Goal: Task Accomplishment & Management: Use online tool/utility

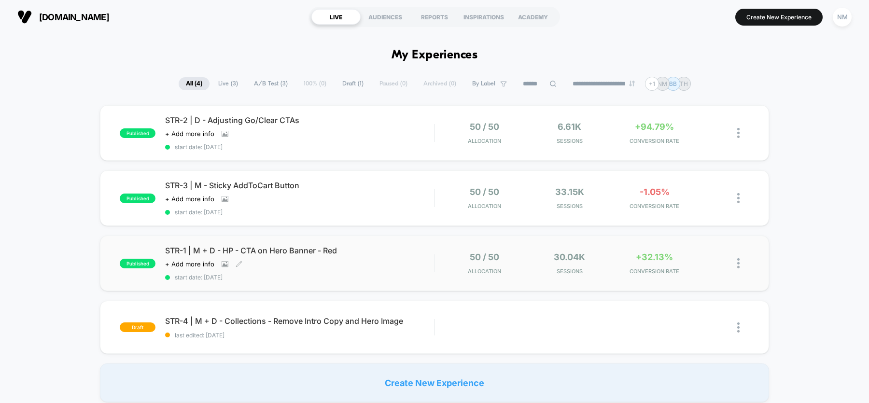
click at [307, 276] on span "start date: [DATE]" at bounding box center [299, 277] width 269 height 7
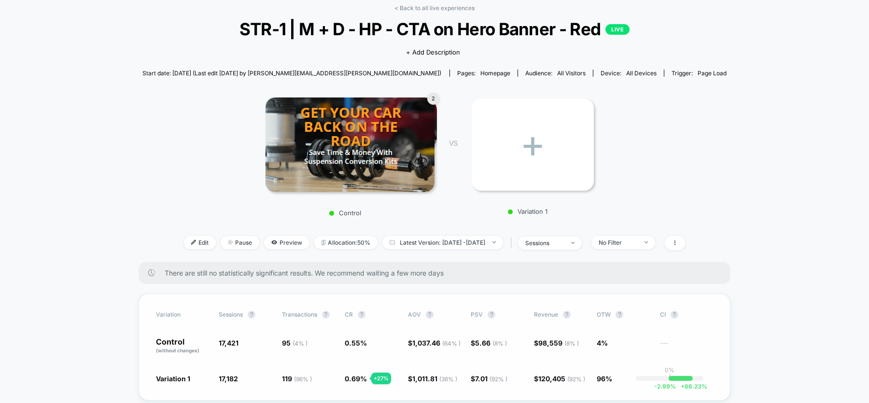
scroll to position [36, 0]
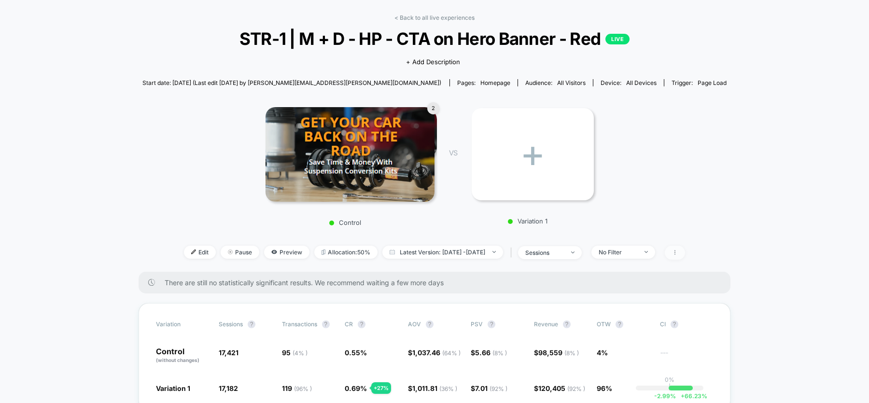
click at [678, 252] on icon at bounding box center [675, 253] width 6 height 6
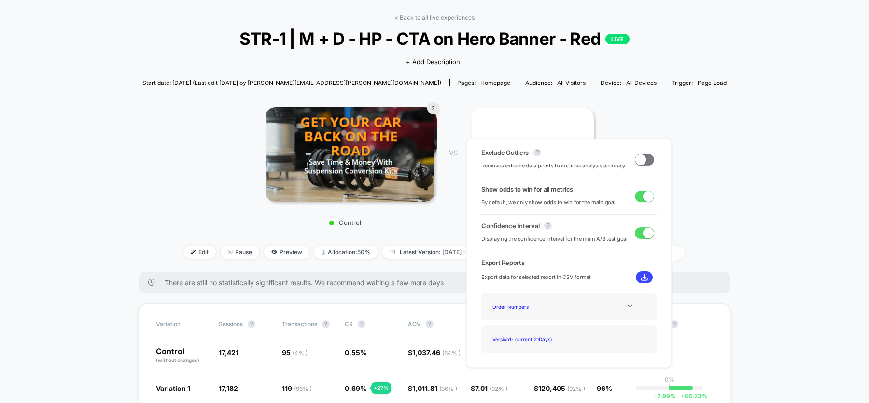
click at [678, 252] on icon at bounding box center [675, 253] width 6 height 6
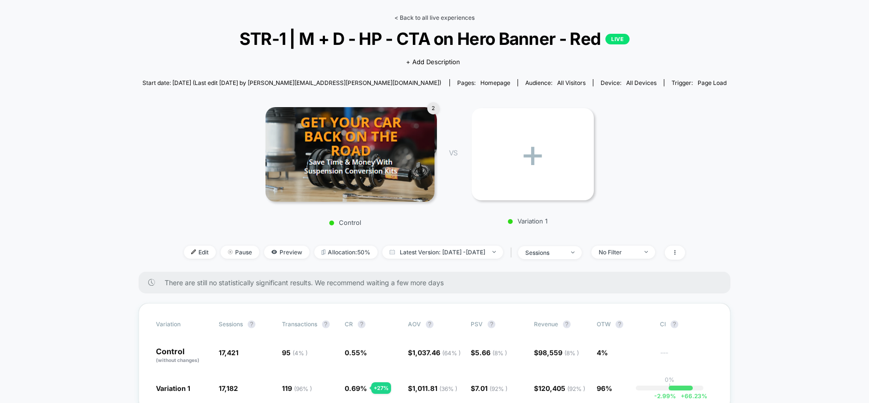
click at [417, 15] on link "< Back to all live experiences" at bounding box center [434, 17] width 80 height 7
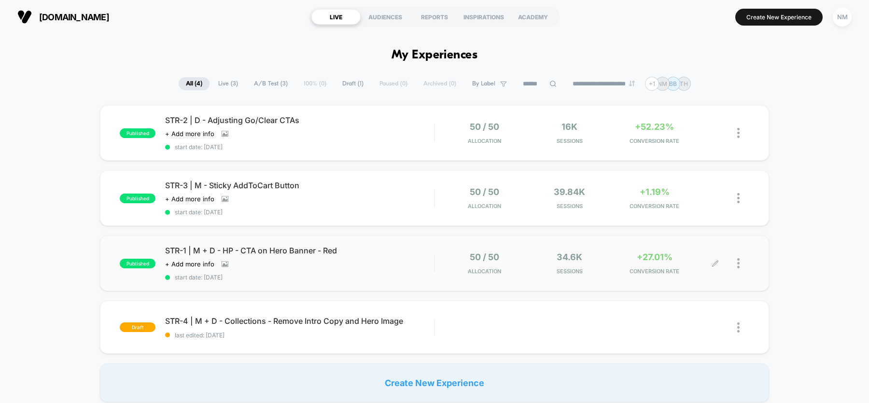
click at [735, 264] on div at bounding box center [732, 263] width 34 height 23
click at [741, 264] on div at bounding box center [743, 263] width 12 height 23
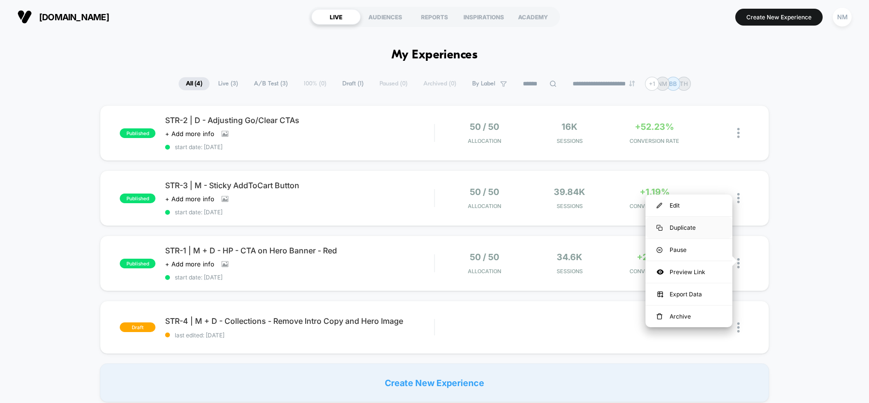
click at [702, 227] on div "Duplicate" at bounding box center [688, 228] width 87 height 22
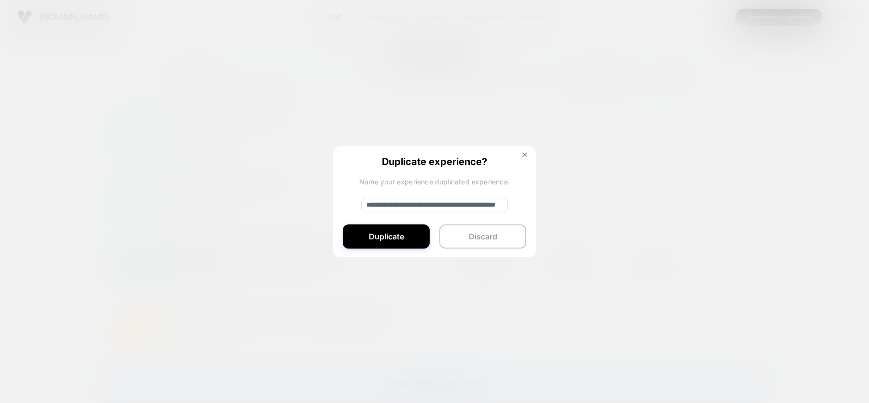
drag, startPoint x: 401, startPoint y: 204, endPoint x: 353, endPoint y: 199, distance: 48.5
click at [353, 200] on div "**********" at bounding box center [434, 202] width 203 height 112
type input "**********"
click at [402, 238] on button "Duplicate" at bounding box center [386, 236] width 87 height 24
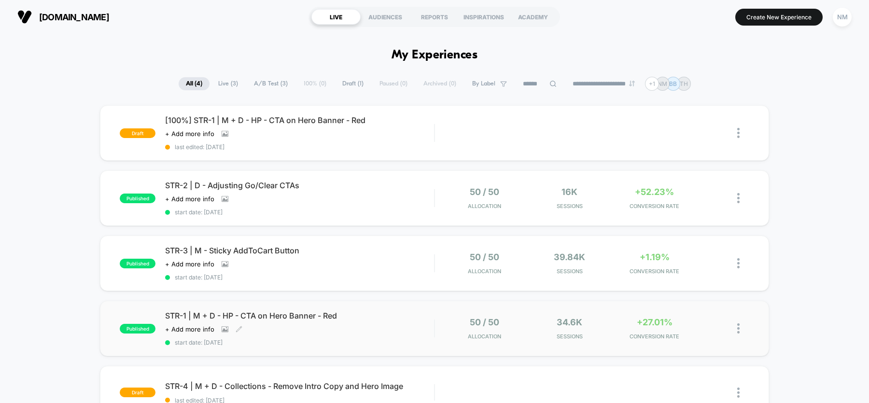
click at [277, 342] on span "start date: [DATE]" at bounding box center [299, 342] width 269 height 7
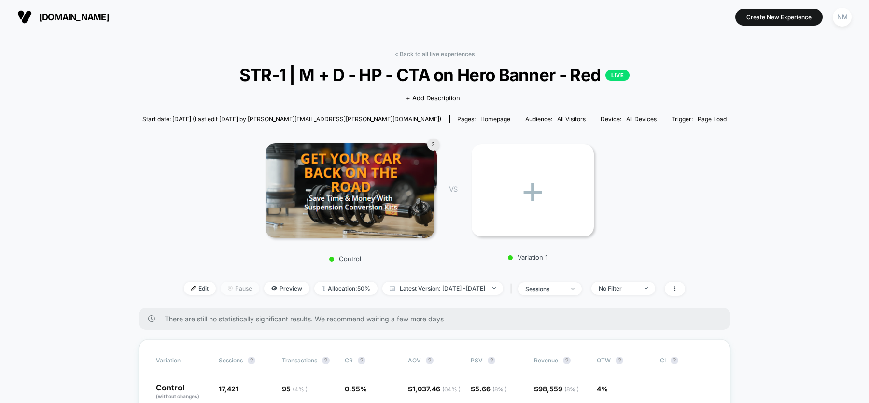
click at [223, 291] on span "Pause" at bounding box center [240, 288] width 39 height 13
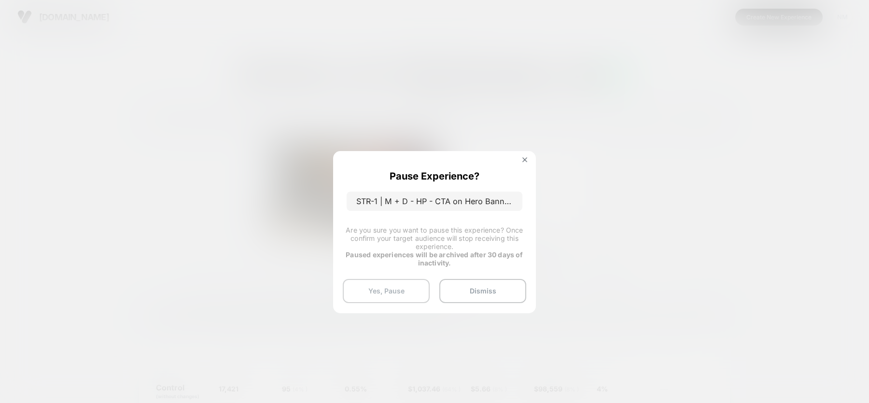
click at [377, 293] on button "Yes, Pause" at bounding box center [386, 291] width 87 height 24
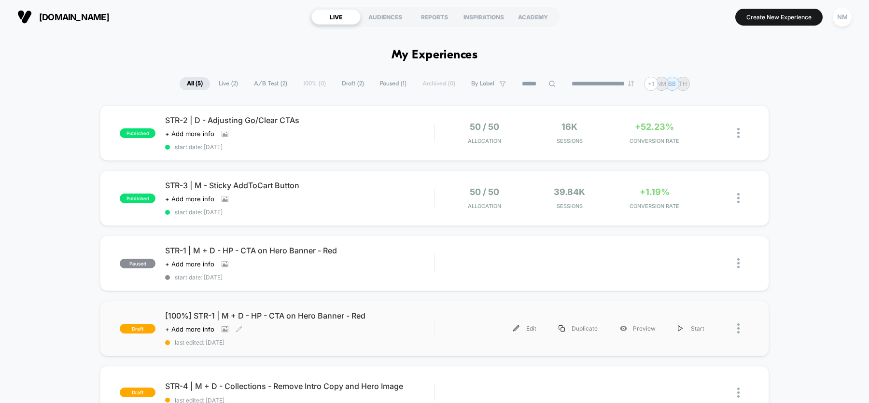
click at [244, 331] on div "[100%] STR-1 | M + D - HP - CTA on Hero Banner - Red Click to view images Click…" at bounding box center [299, 328] width 269 height 35
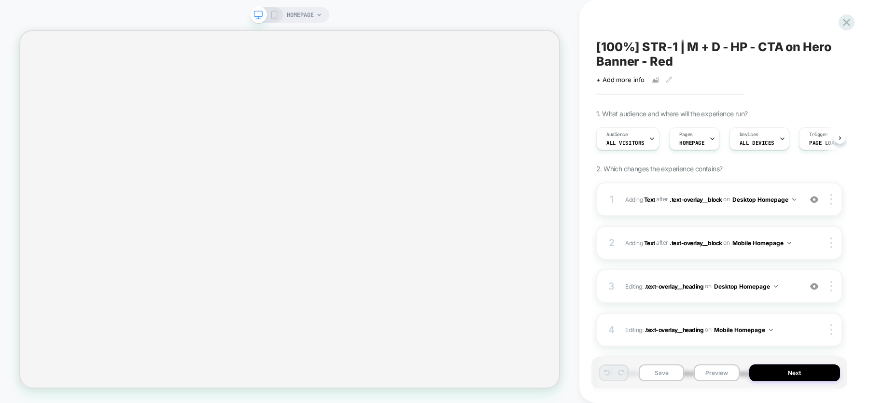
scroll to position [0, 0]
click at [648, 141] on icon at bounding box center [651, 139] width 6 height 6
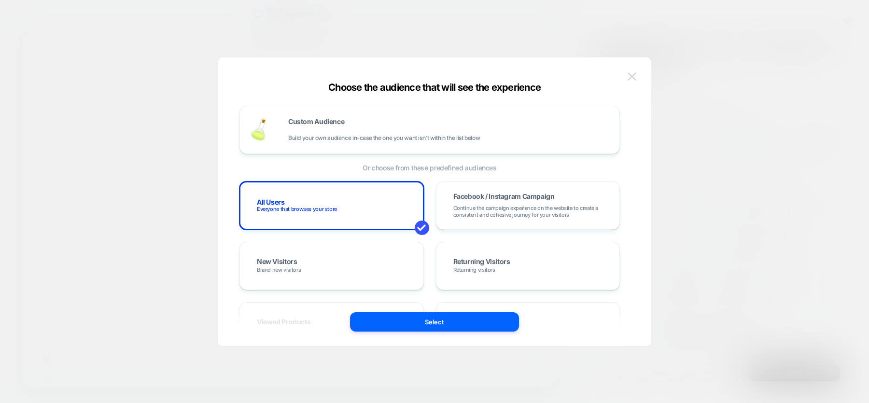
click at [631, 74] on img at bounding box center [631, 76] width 9 height 8
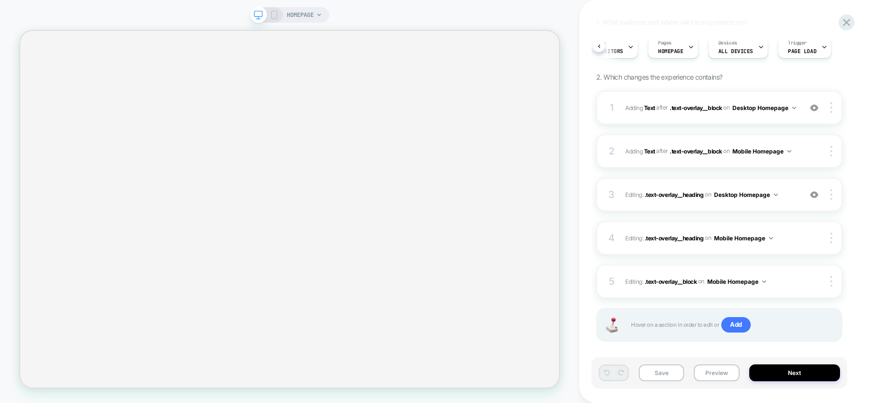
scroll to position [103, 0]
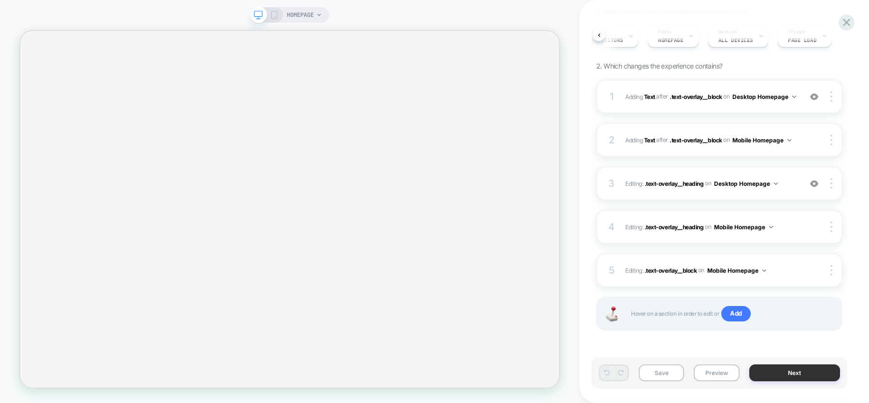
click at [777, 373] on button "Next" at bounding box center [794, 372] width 91 height 17
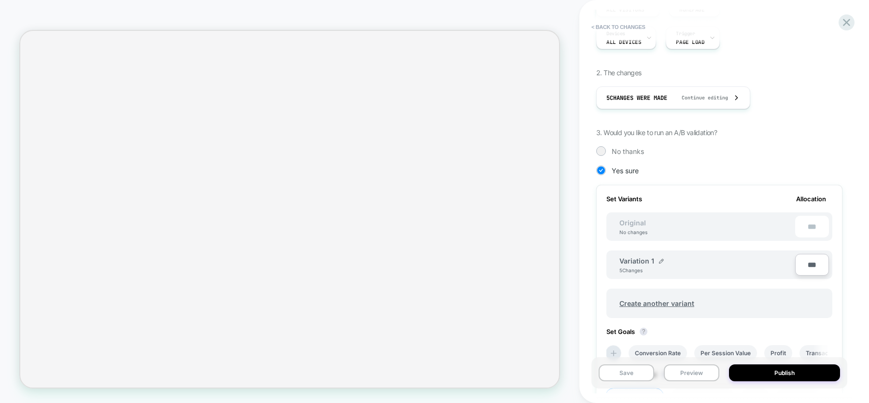
scroll to position [134, 0]
click at [603, 147] on div at bounding box center [600, 149] width 7 height 7
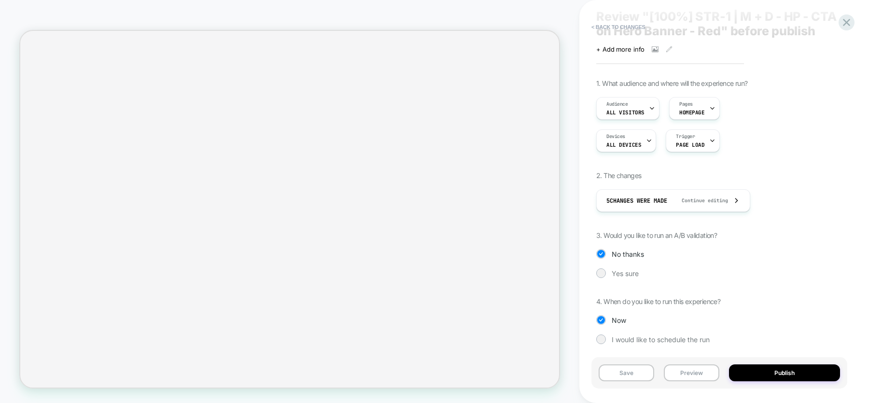
scroll to position [34, 0]
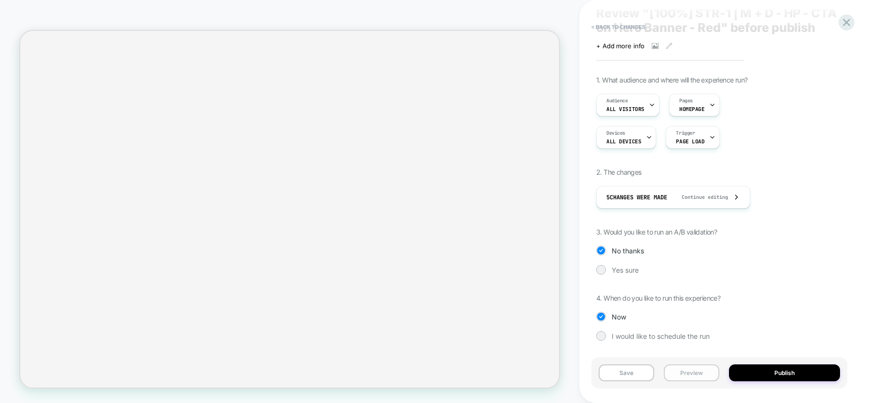
click at [704, 372] on button "Preview" at bounding box center [692, 372] width 56 height 17
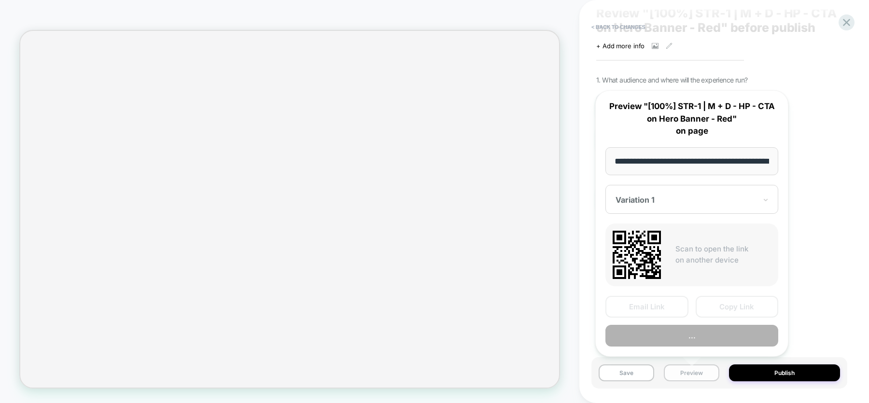
scroll to position [0, 41]
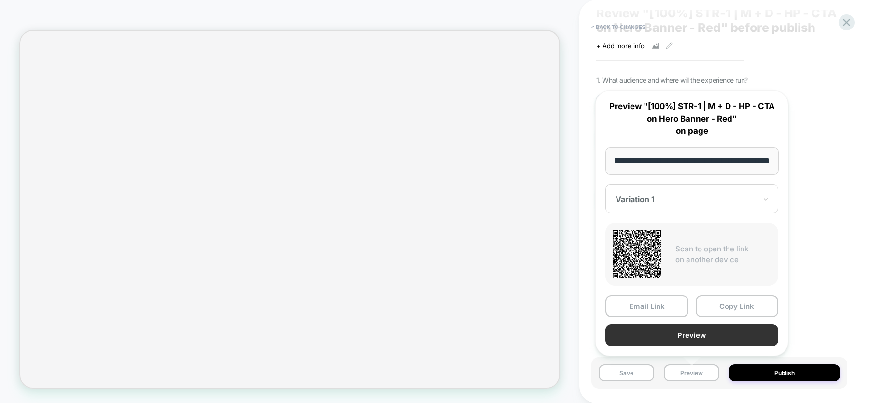
click at [673, 335] on button "Preview" at bounding box center [691, 335] width 173 height 22
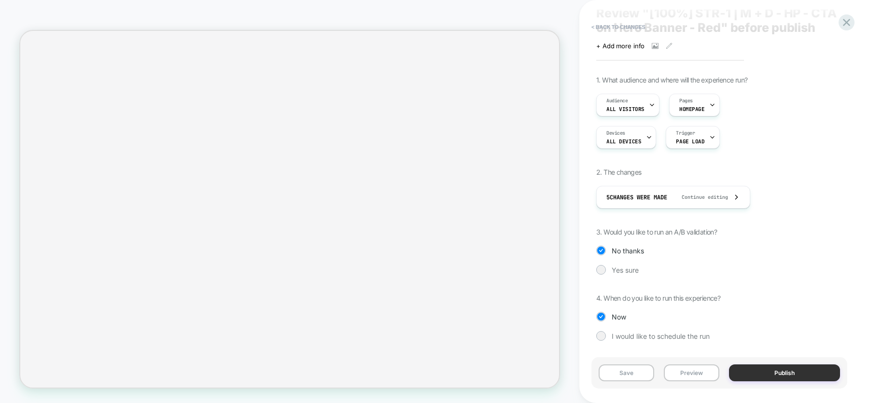
click at [775, 368] on button "Publish" at bounding box center [784, 372] width 111 height 17
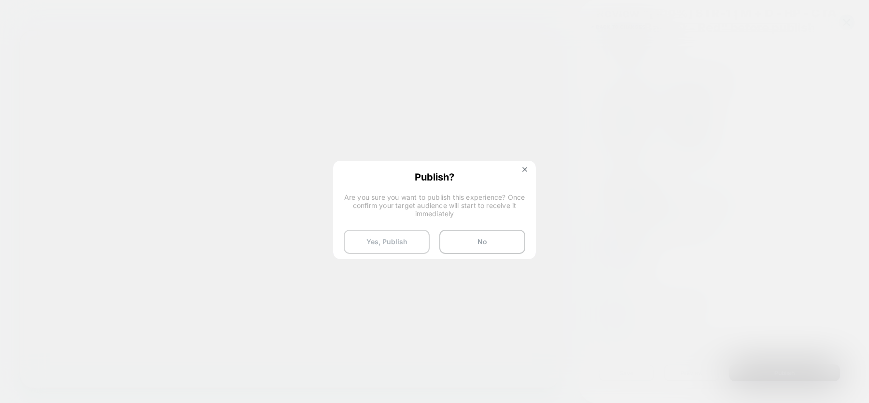
click at [394, 244] on button "Yes, Publish" at bounding box center [387, 242] width 86 height 24
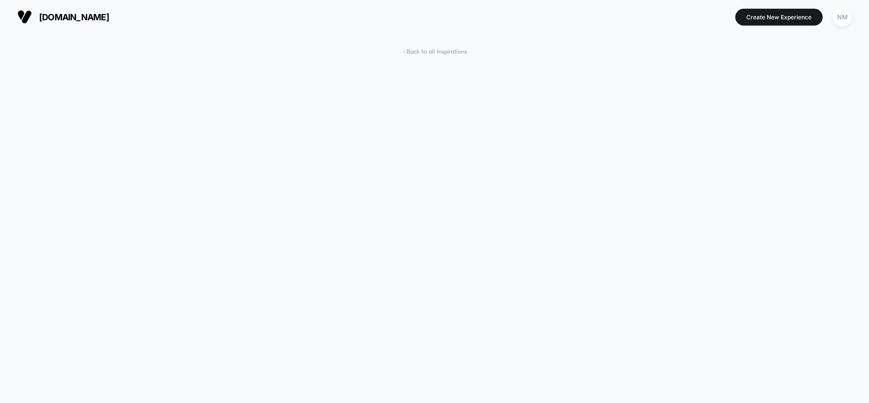
click at [435, 55] on span "< Back to all Inspirations" at bounding box center [435, 51] width 64 height 7
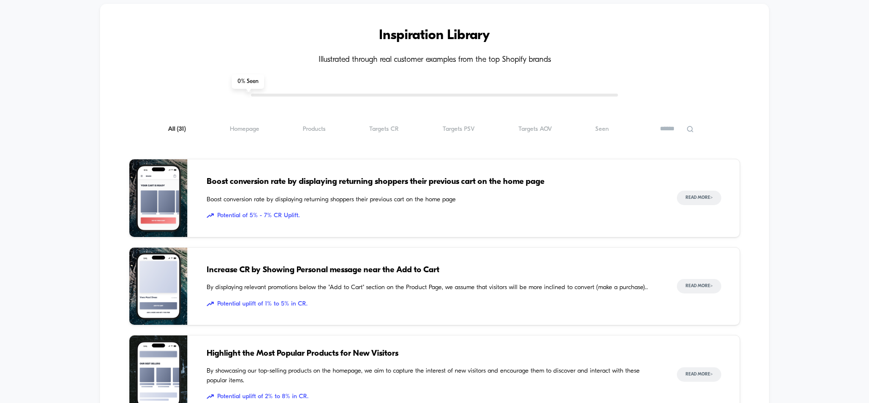
scroll to position [537, 0]
click at [390, 126] on span "Targets CR ( 31 )" at bounding box center [383, 128] width 29 height 7
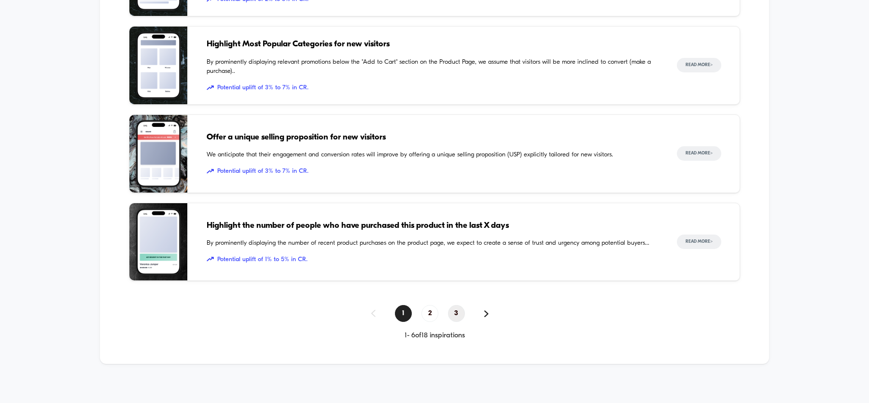
click at [457, 307] on span "3" at bounding box center [456, 313] width 17 height 17
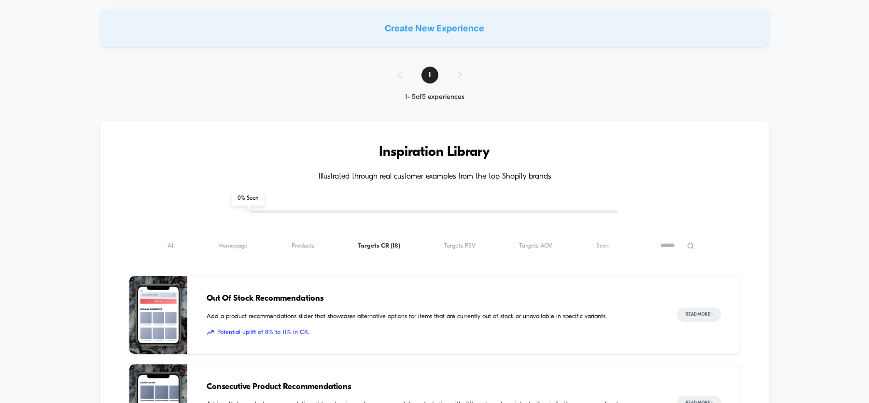
scroll to position [421, 0]
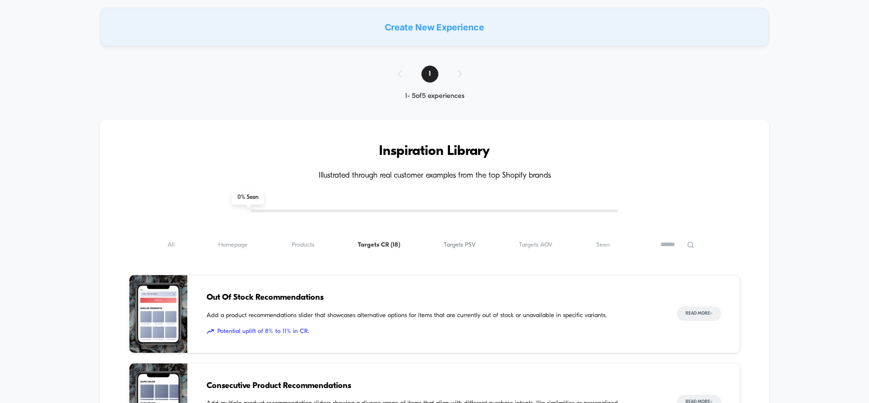
click at [464, 241] on span "Targets PSV ( 18 )" at bounding box center [460, 244] width 32 height 7
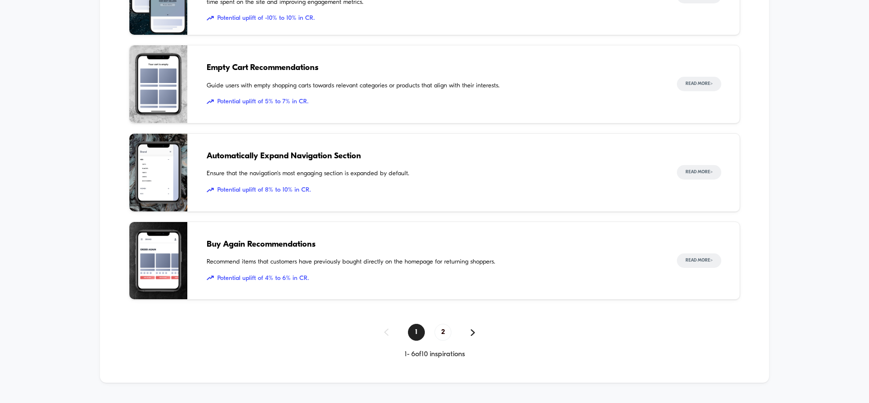
scroll to position [934, 0]
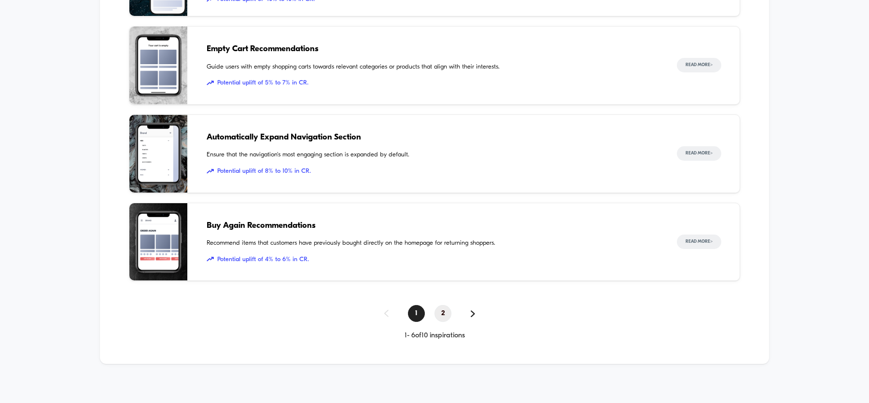
click at [444, 307] on span "2" at bounding box center [442, 313] width 17 height 17
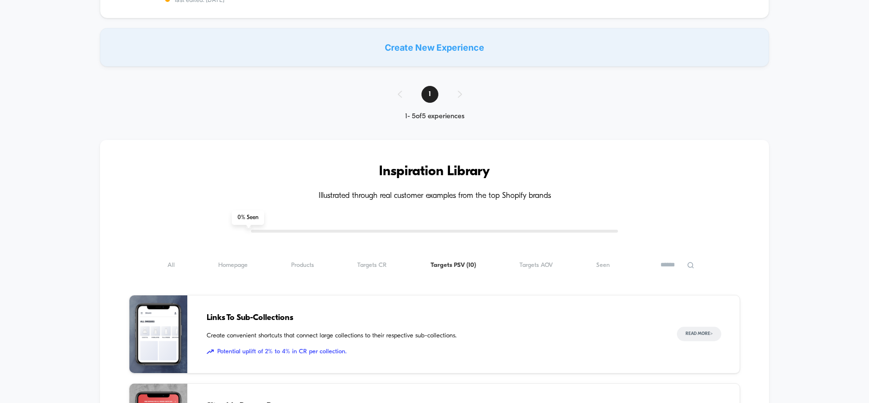
scroll to position [461, 0]
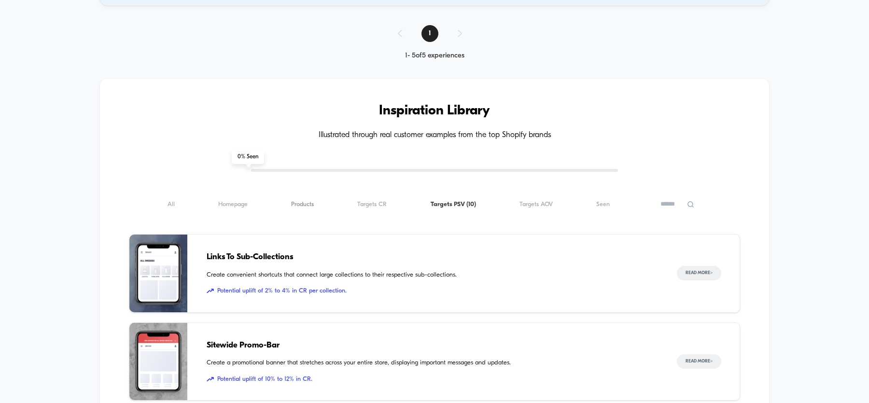
click at [303, 204] on span "Products ( 10 )" at bounding box center [302, 204] width 23 height 7
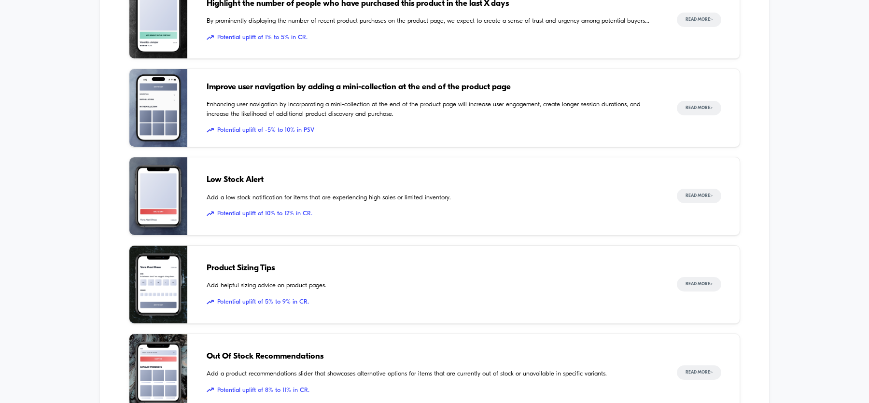
scroll to position [934, 0]
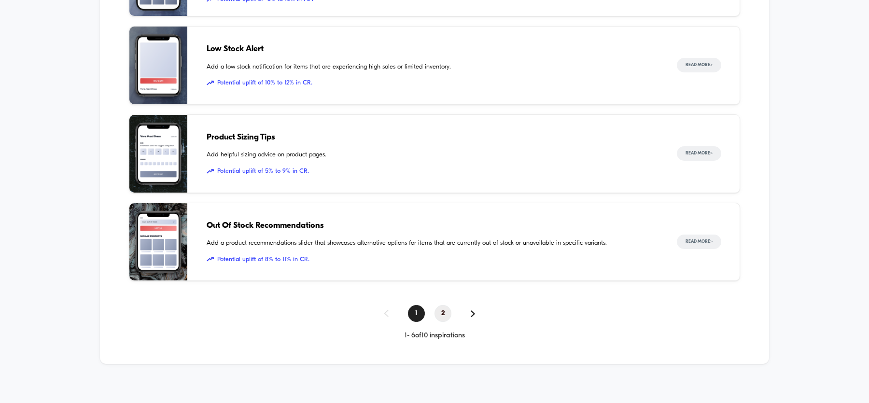
click at [440, 309] on span "2" at bounding box center [442, 313] width 17 height 17
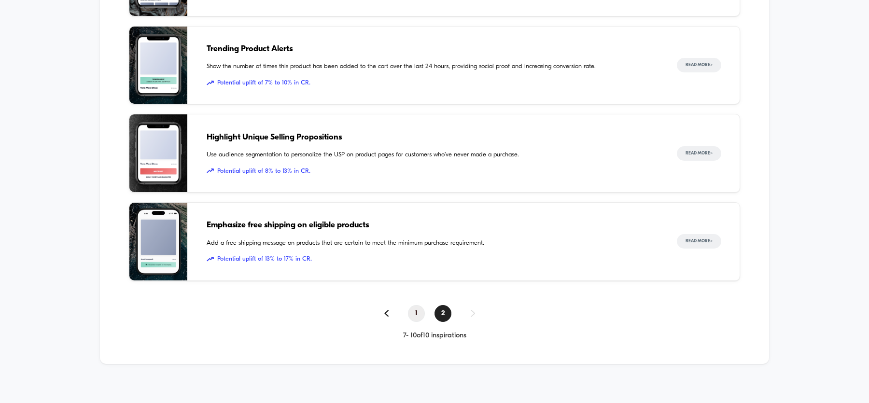
click at [418, 309] on span "1" at bounding box center [416, 313] width 17 height 17
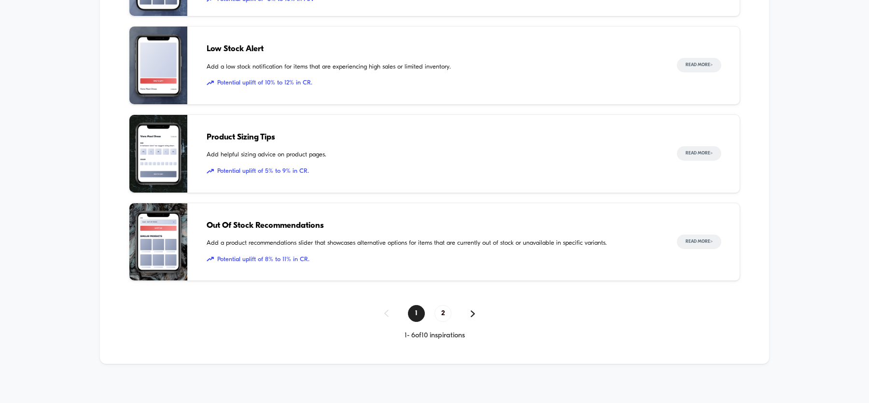
click at [320, 255] on span "Potential uplift of 8% to 11% in CR." at bounding box center [432, 260] width 451 height 10
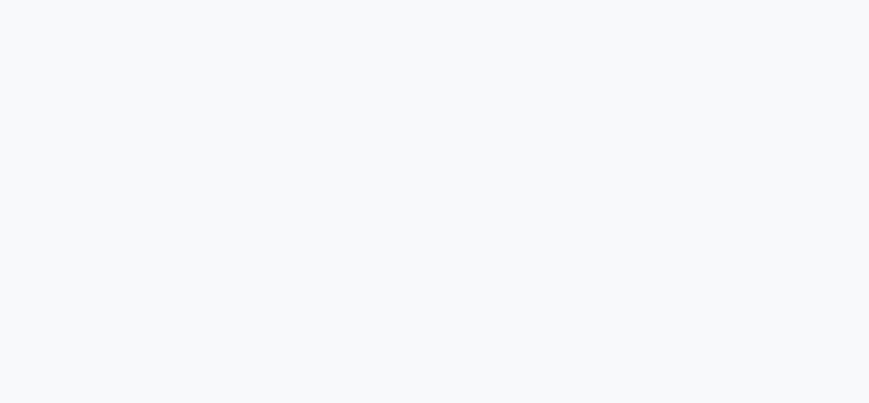
scroll to position [1912, 0]
